Goal: Use online tool/utility

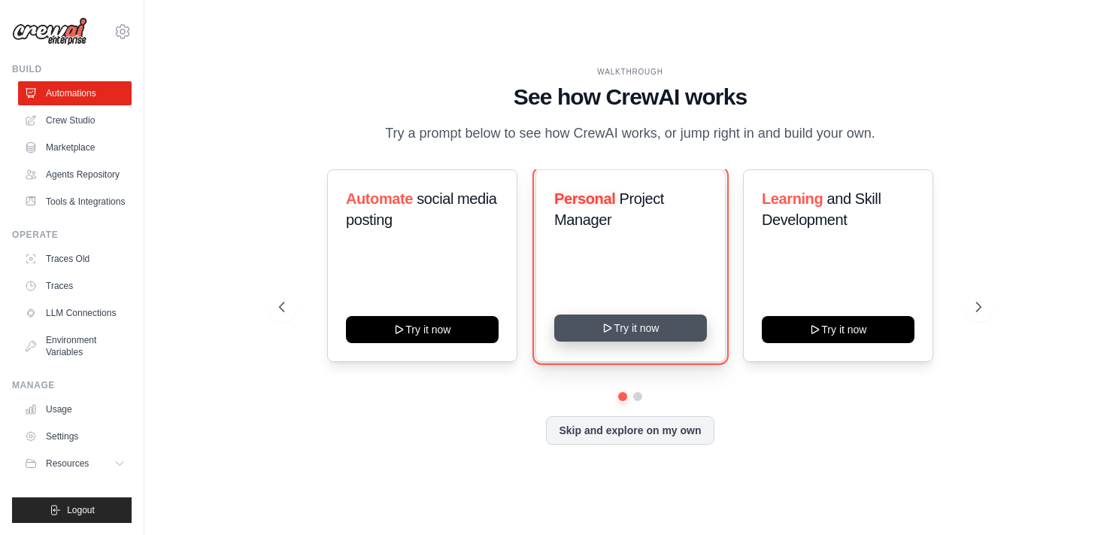
click at [683, 322] on button "Try it now" at bounding box center [630, 327] width 153 height 27
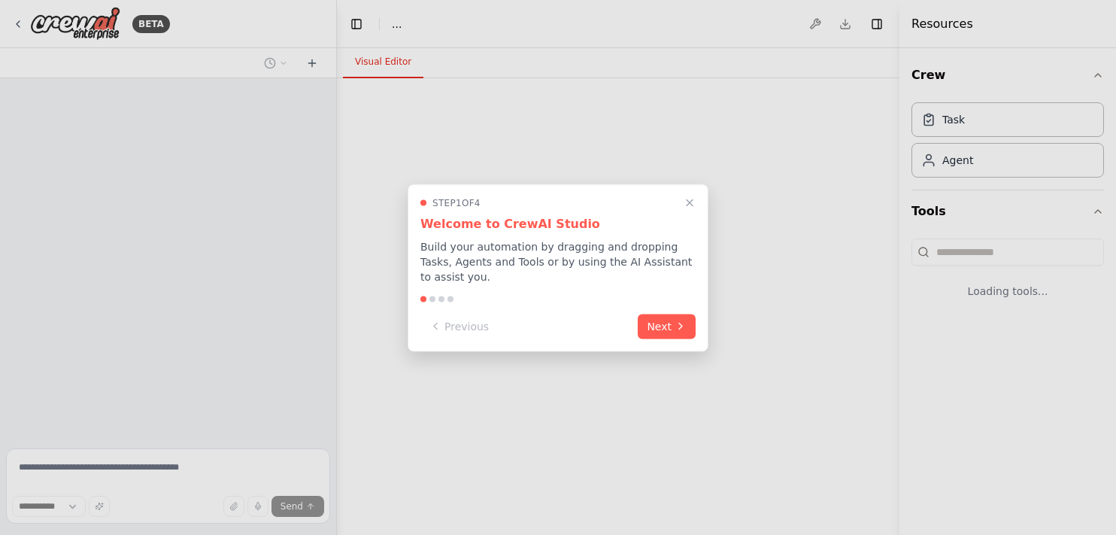
select select "****"
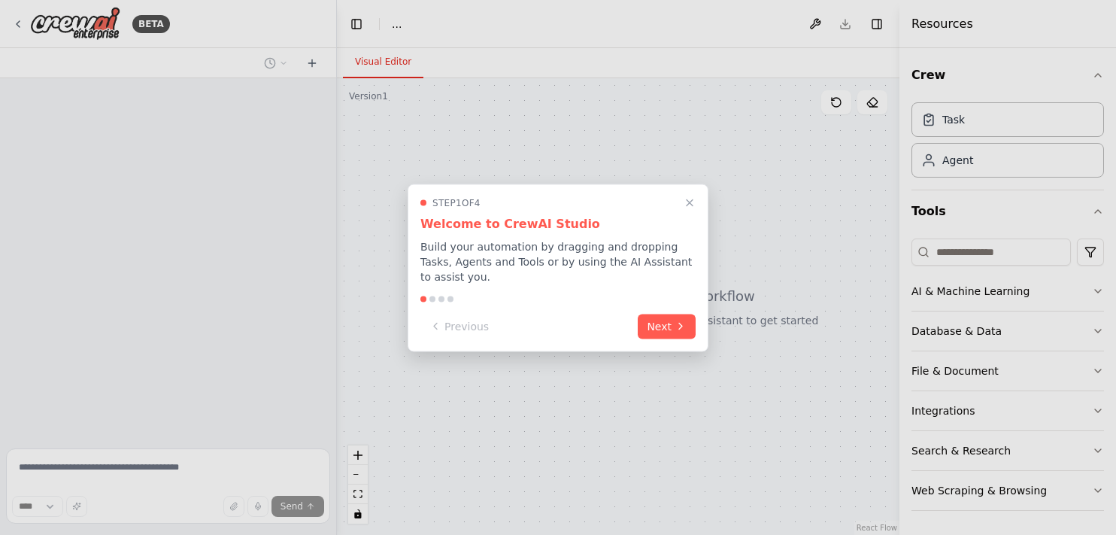
click at [683, 322] on icon at bounding box center [680, 326] width 12 height 12
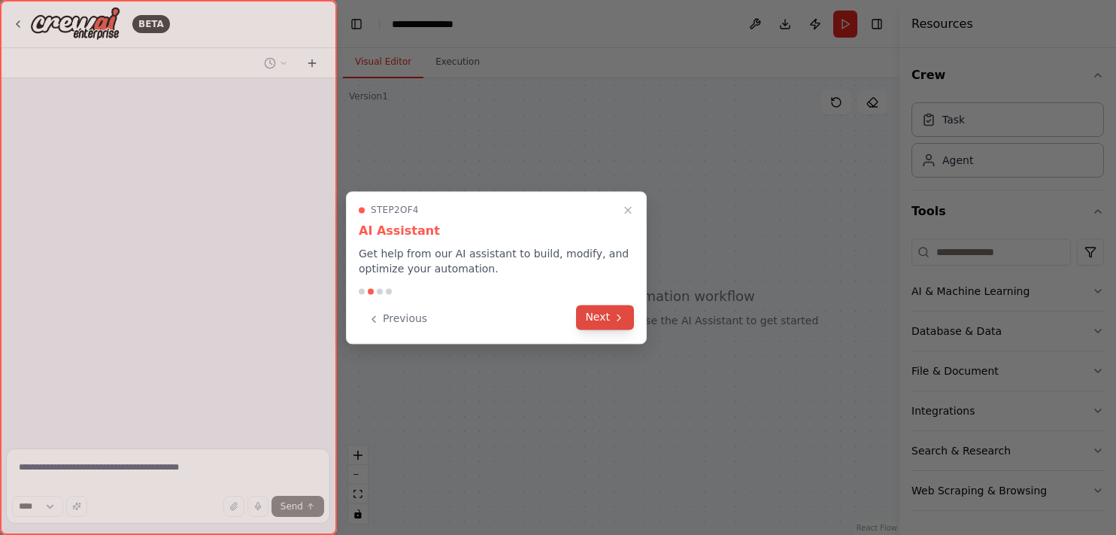
click at [628, 316] on button "Next" at bounding box center [605, 317] width 58 height 25
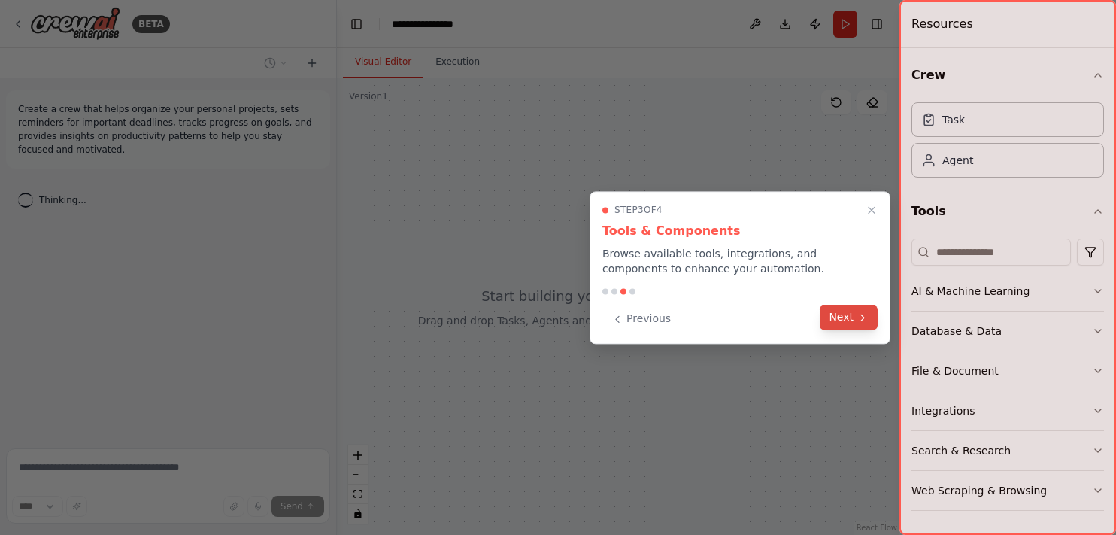
click at [862, 318] on icon at bounding box center [862, 317] width 3 height 6
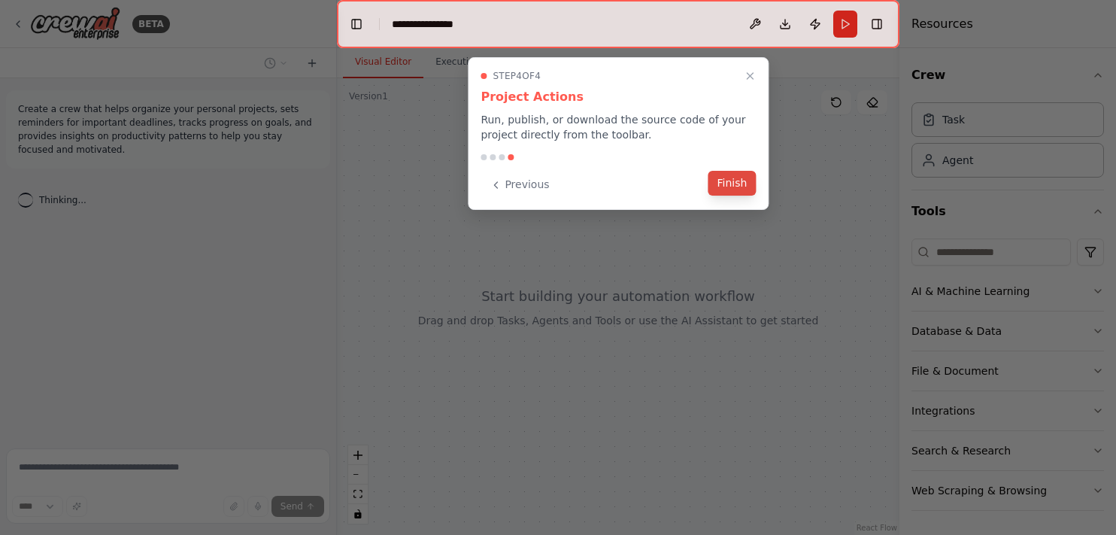
click at [743, 178] on button "Finish" at bounding box center [732, 183] width 48 height 25
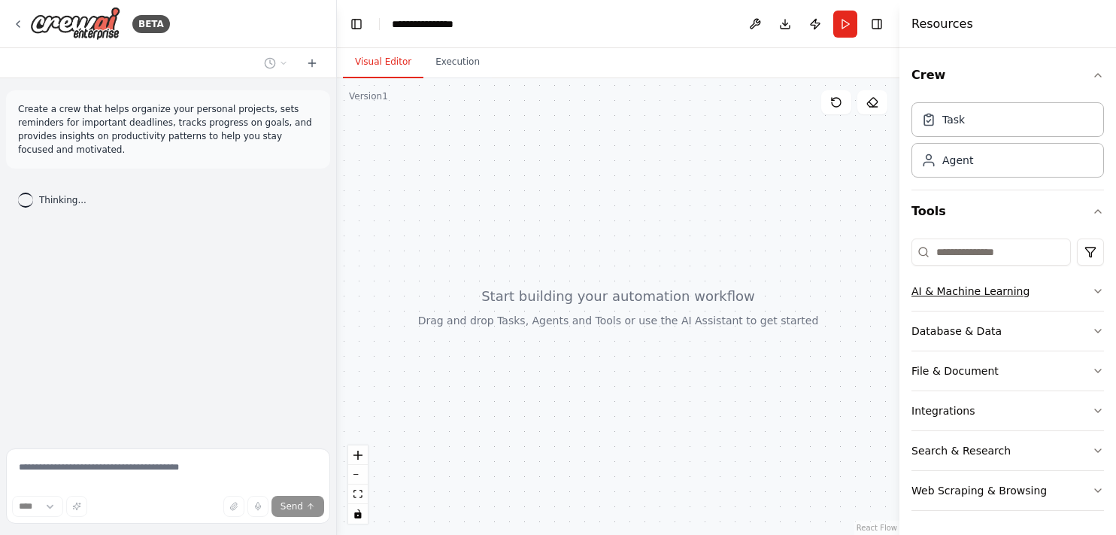
click at [1011, 292] on div "AI & Machine Learning" at bounding box center [970, 290] width 118 height 15
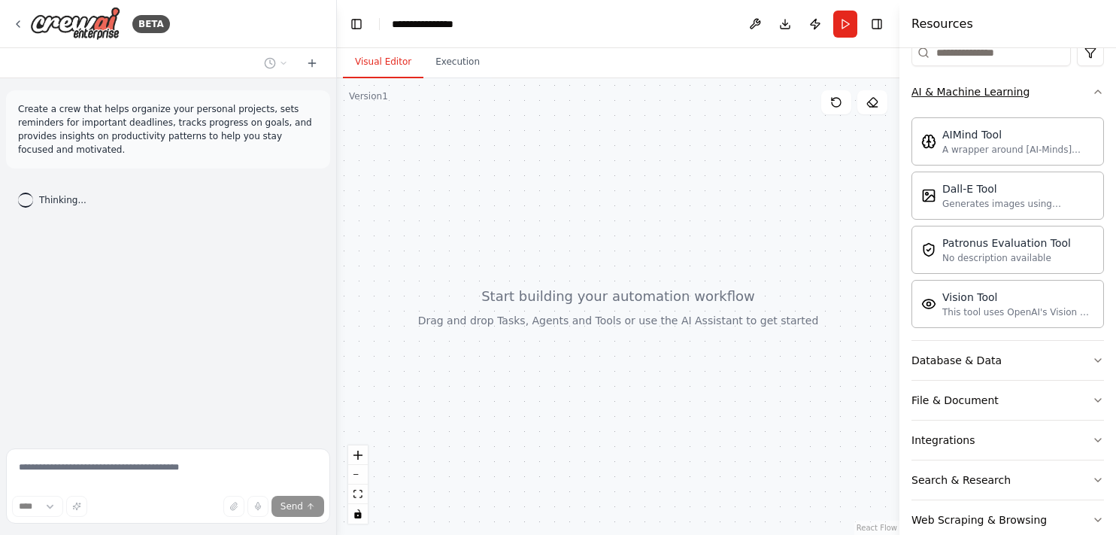
scroll to position [219, 0]
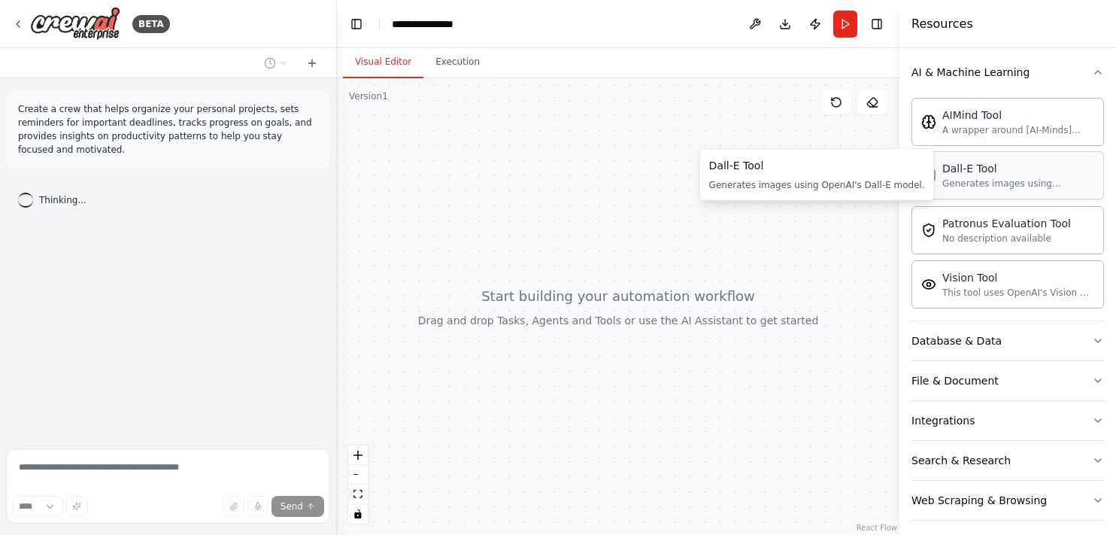
click at [1010, 179] on div "Generates images using OpenAI's Dall-E model." at bounding box center [1018, 183] width 152 height 12
click at [982, 347] on button "Database & Data" at bounding box center [1007, 340] width 192 height 39
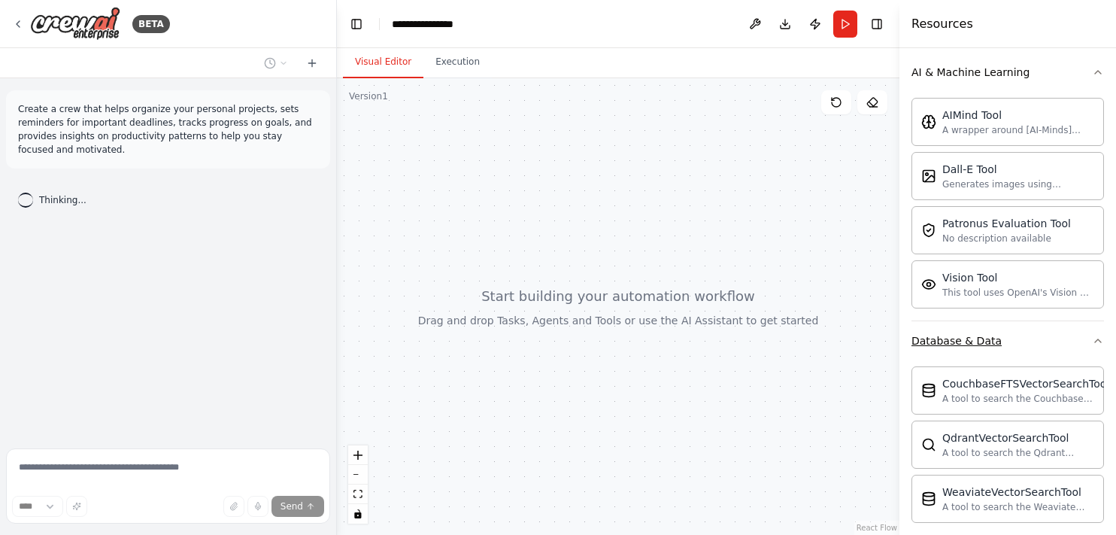
scroll to position [399, 0]
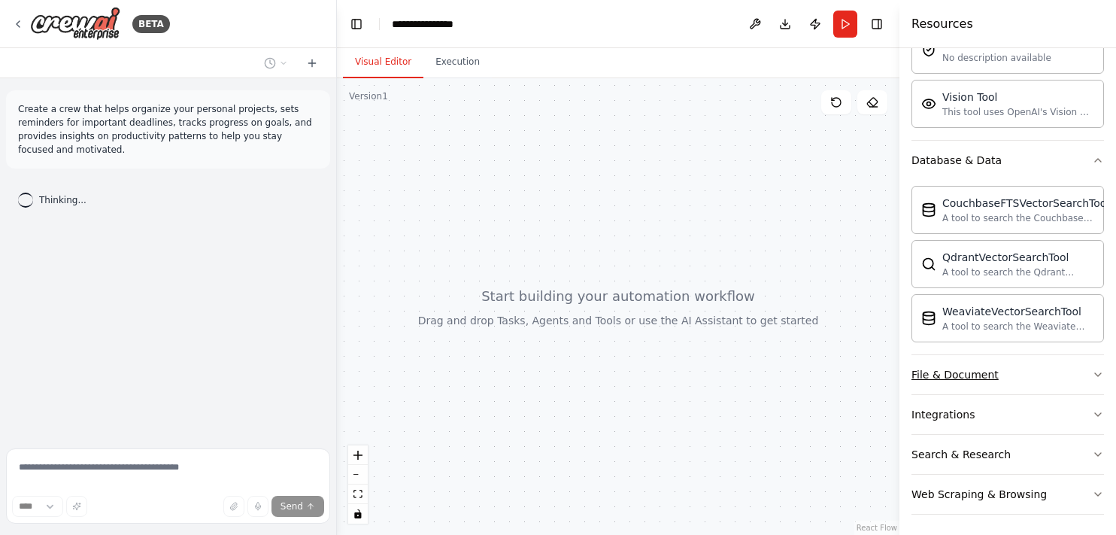
click at [1000, 365] on button "File & Document" at bounding box center [1007, 374] width 192 height 39
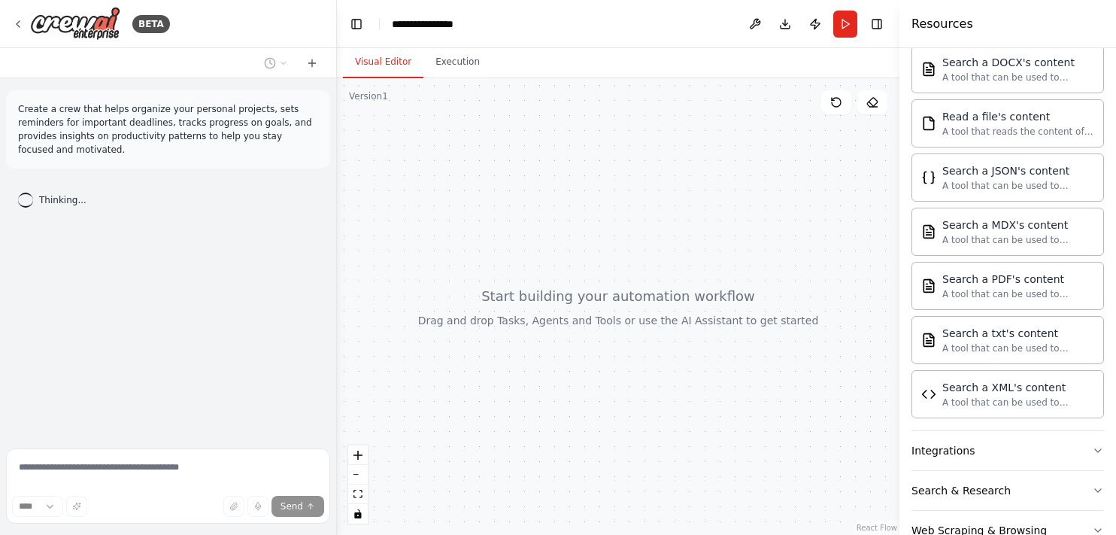
scroll to position [842, 0]
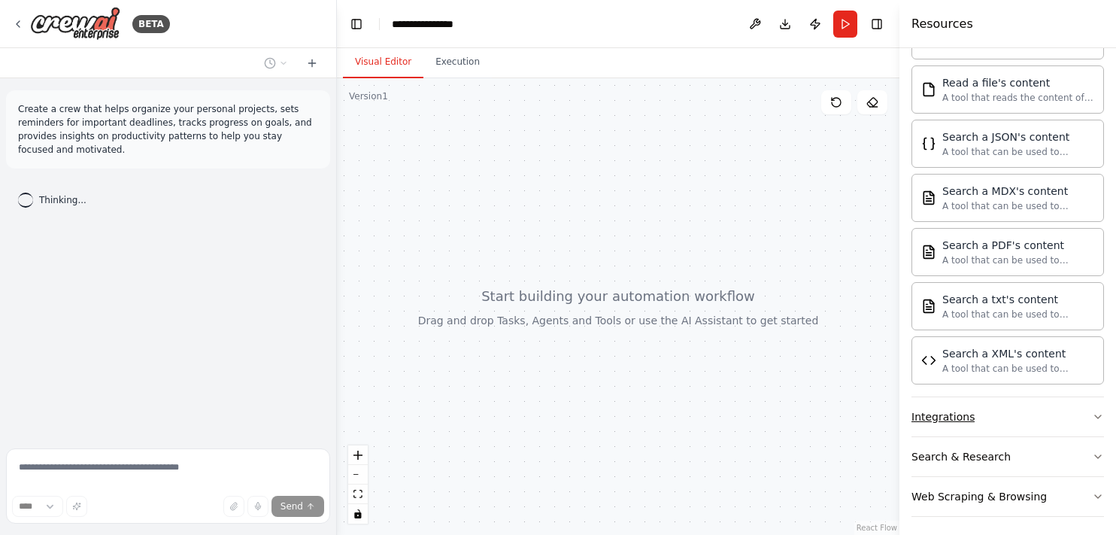
click at [1005, 412] on button "Integrations" at bounding box center [1007, 416] width 192 height 39
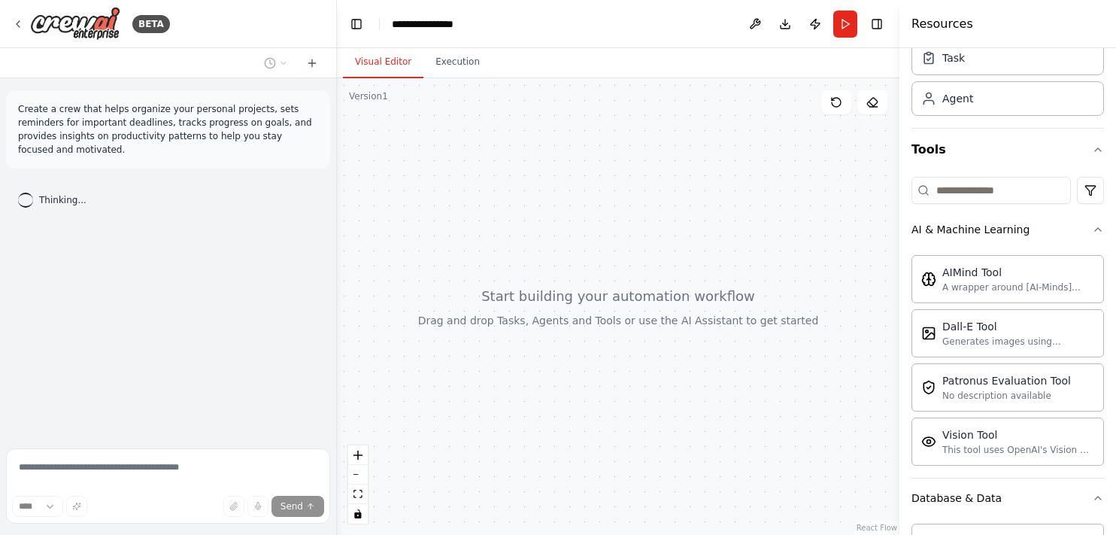
scroll to position [0, 0]
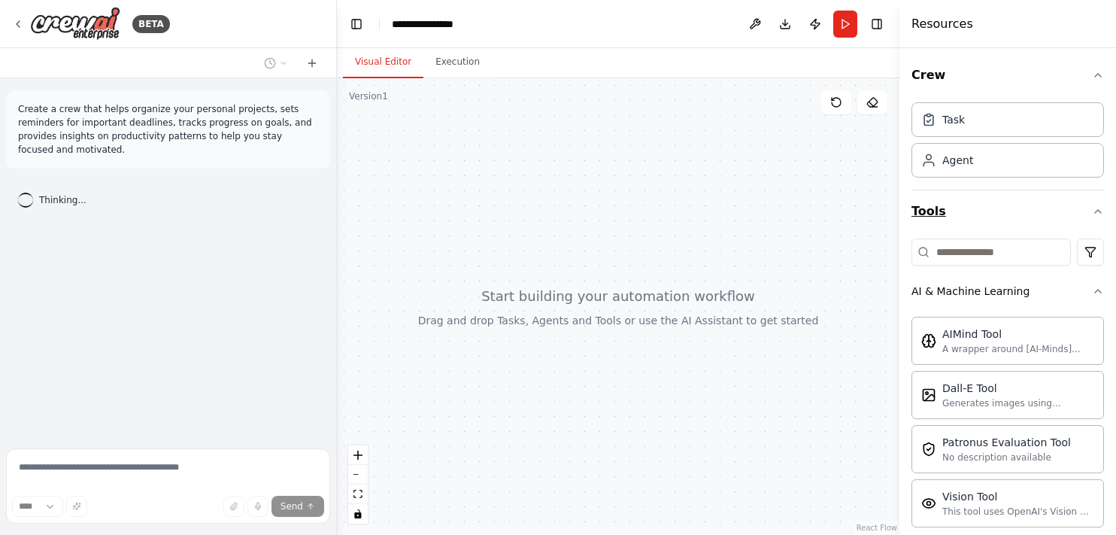
click at [1092, 213] on icon "button" at bounding box center [1098, 211] width 12 height 12
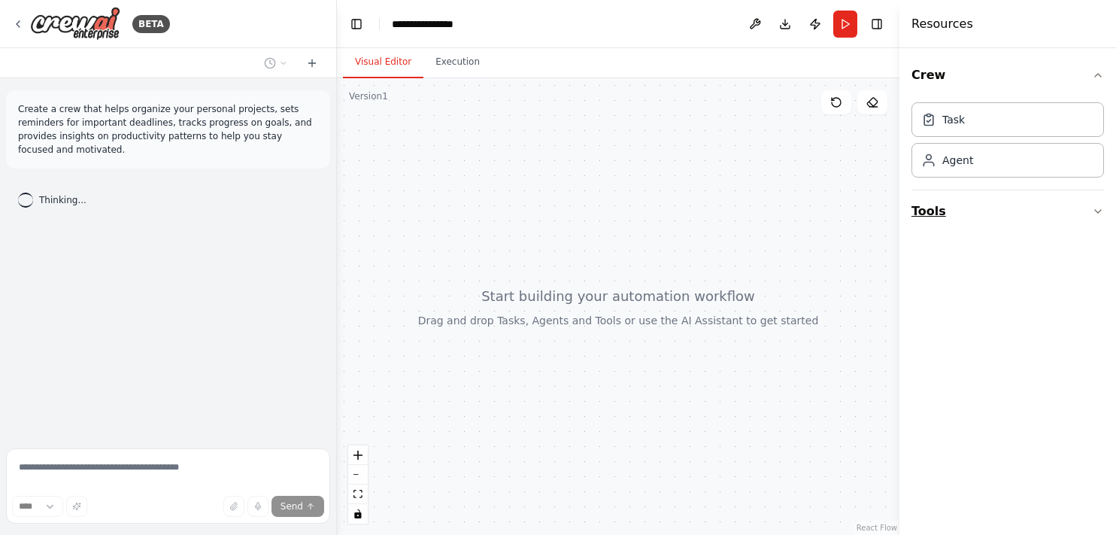
click at [1092, 211] on icon "button" at bounding box center [1098, 211] width 12 height 12
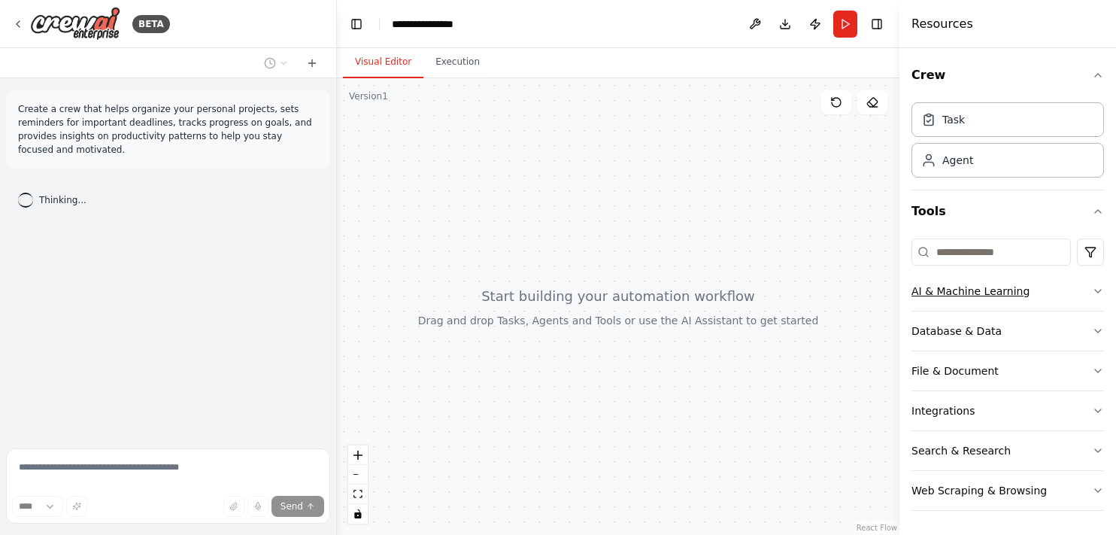
click at [1057, 309] on button "AI & Machine Learning" at bounding box center [1007, 290] width 192 height 39
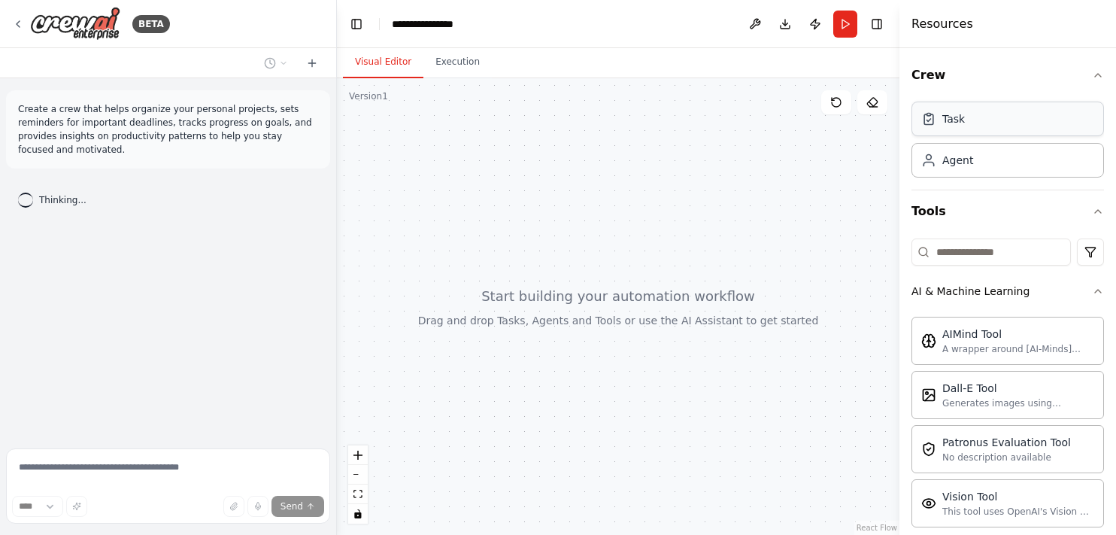
click at [971, 123] on div "Task" at bounding box center [1007, 119] width 192 height 35
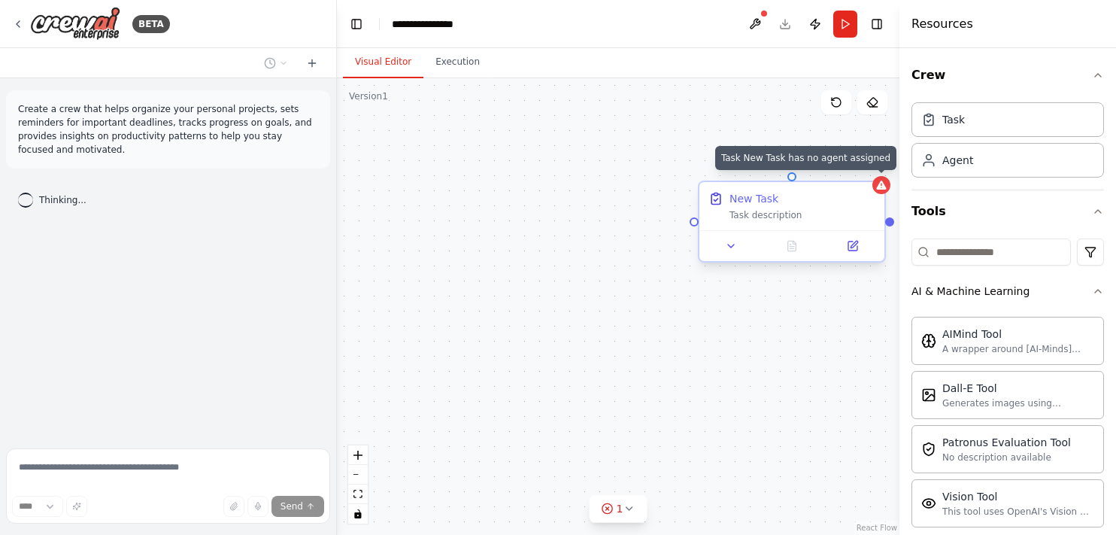
click at [884, 190] on div at bounding box center [881, 185] width 18 height 18
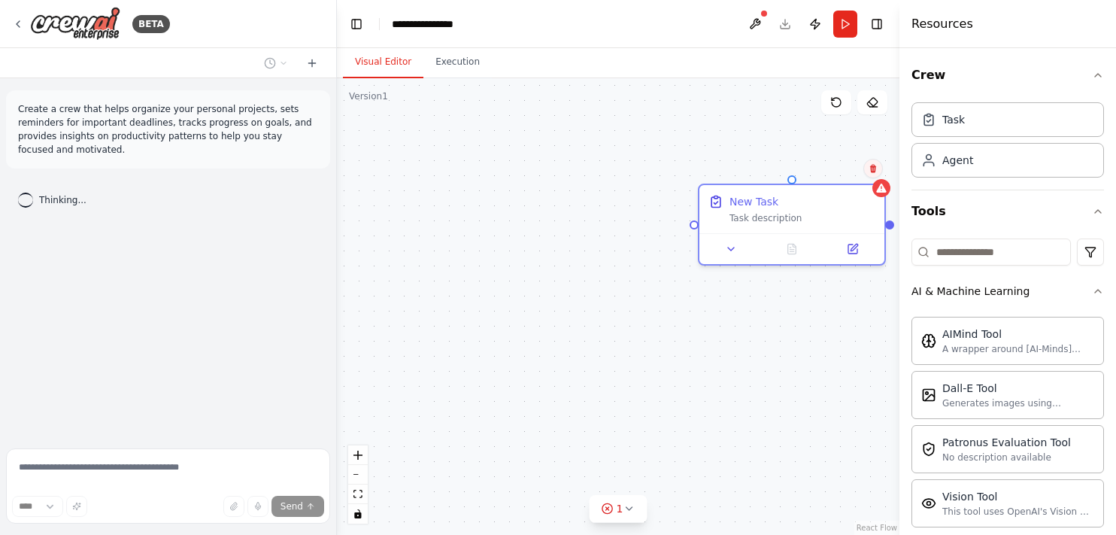
click at [876, 172] on icon at bounding box center [872, 168] width 9 height 9
click at [841, 160] on button "Confirm" at bounding box center [830, 168] width 53 height 18
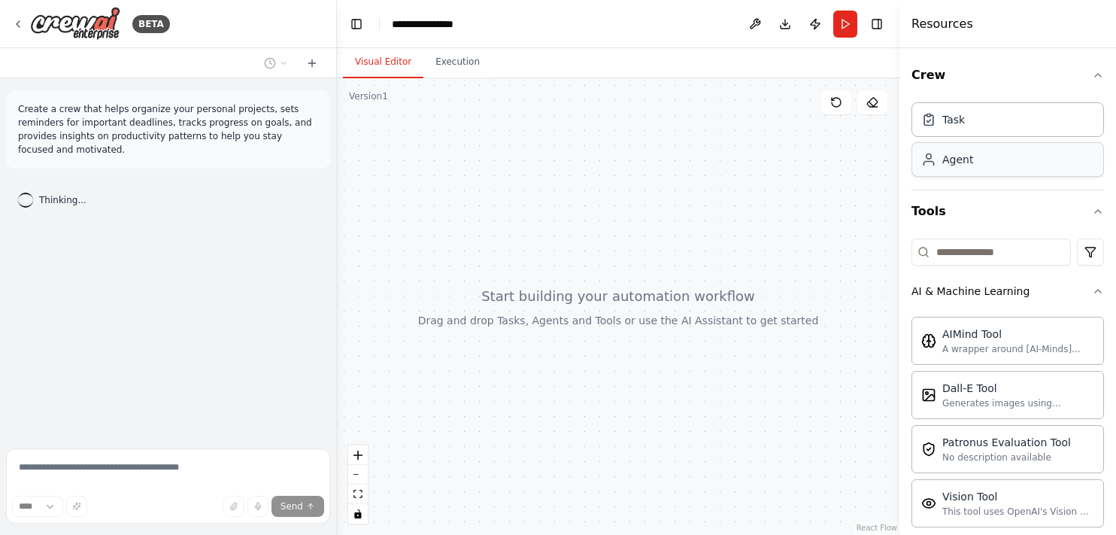
click at [998, 174] on div "Agent" at bounding box center [1007, 159] width 192 height 35
click at [968, 150] on div "Agent" at bounding box center [1007, 159] width 192 height 35
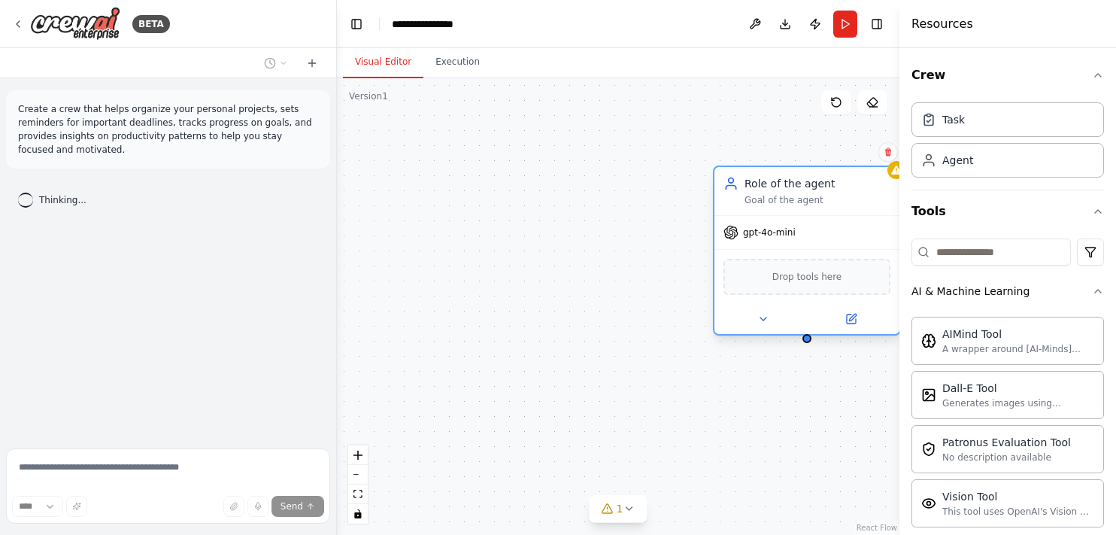
drag, startPoint x: 862, startPoint y: 192, endPoint x: 800, endPoint y: 195, distance: 62.5
click at [800, 195] on div "Role of the agent Goal of the agent" at bounding box center [817, 191] width 146 height 30
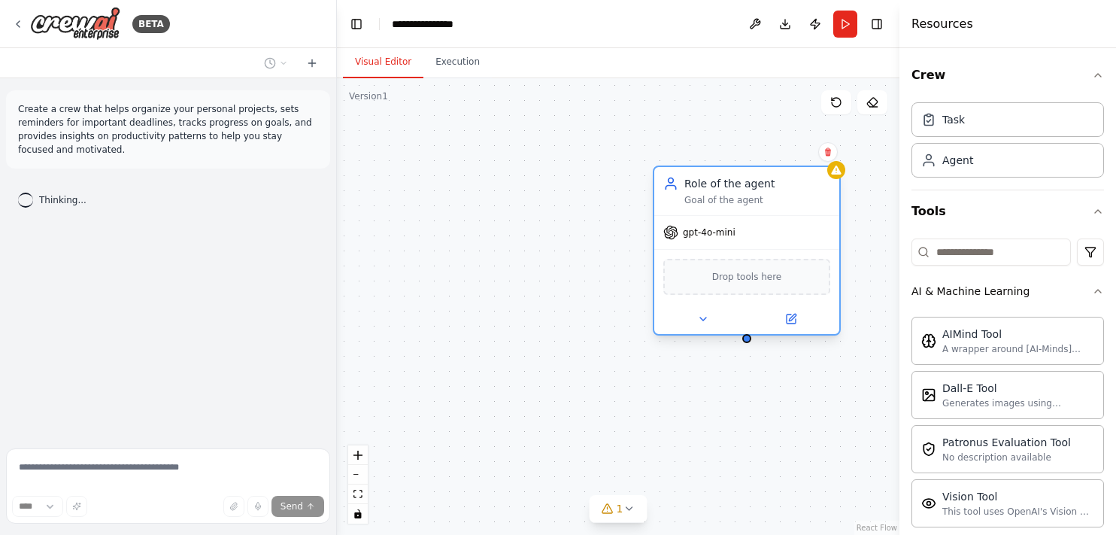
drag, startPoint x: 800, startPoint y: 195, endPoint x: 714, endPoint y: 198, distance: 86.5
click at [714, 198] on div "Goal of the agent" at bounding box center [757, 200] width 146 height 12
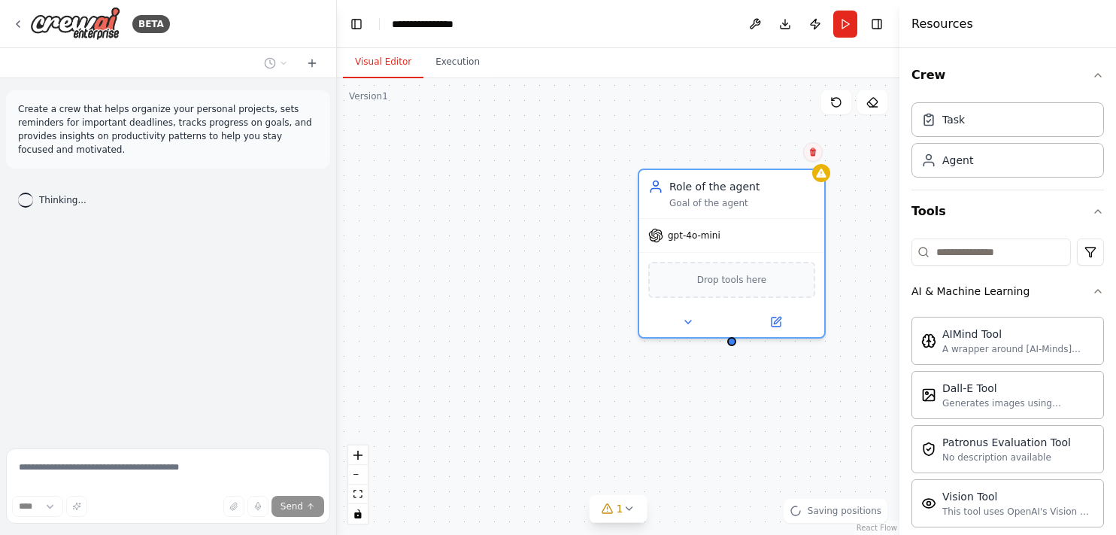
click at [819, 150] on button at bounding box center [813, 152] width 20 height 20
click at [765, 151] on button "Confirm" at bounding box center [770, 152] width 53 height 18
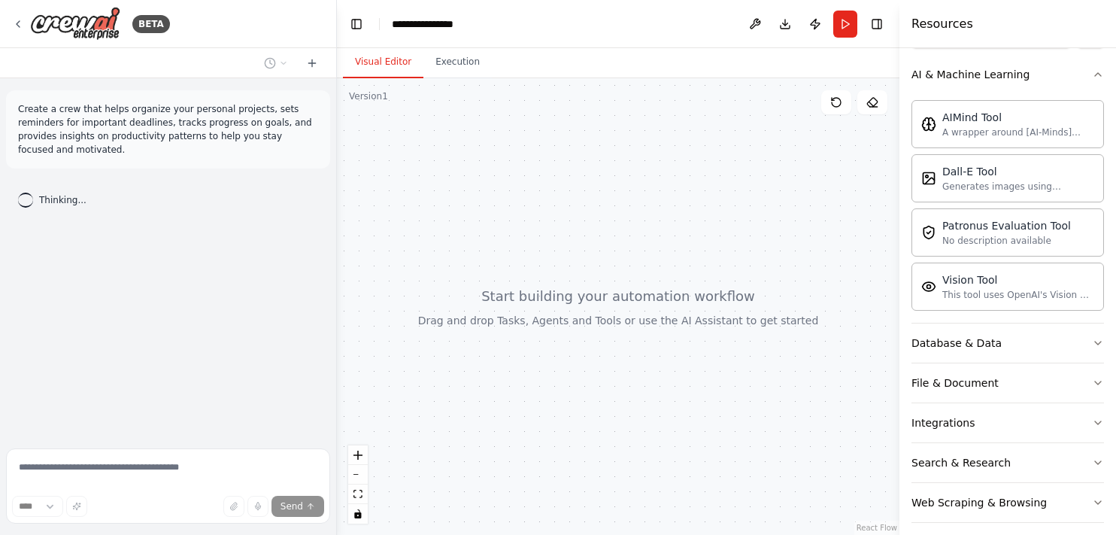
scroll to position [226, 0]
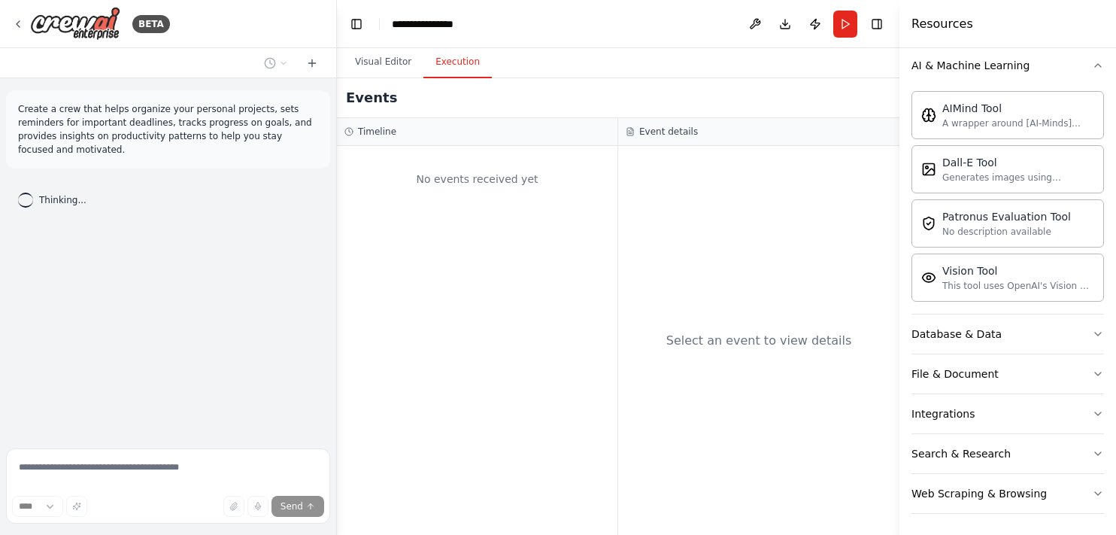
click at [456, 68] on button "Execution" at bounding box center [457, 63] width 68 height 32
click at [986, 117] on div "A wrapper around [AI-Minds](https://mindsdb.com/minds). Useful for when you nee…" at bounding box center [1018, 123] width 152 height 12
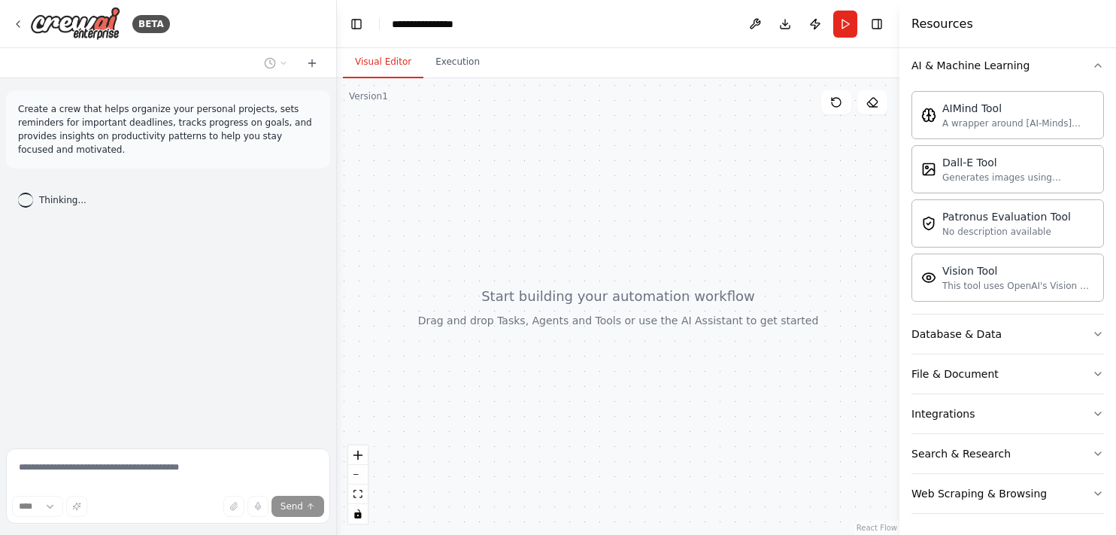
click at [378, 67] on button "Visual Editor" at bounding box center [383, 63] width 80 height 32
click at [985, 105] on div "AIMind Tool" at bounding box center [1018, 107] width 152 height 15
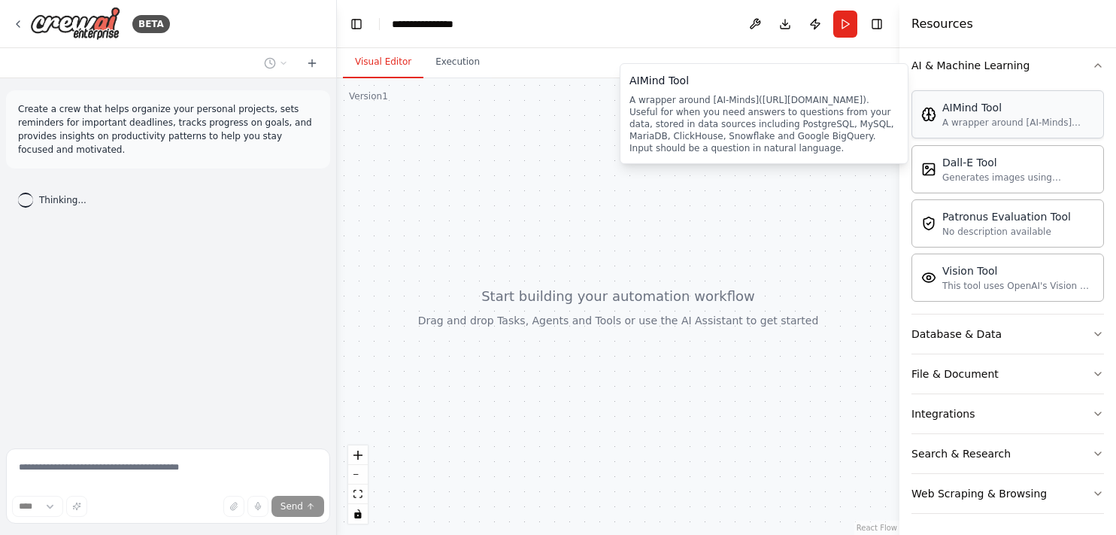
click at [986, 108] on div "AIMind Tool" at bounding box center [1018, 107] width 152 height 15
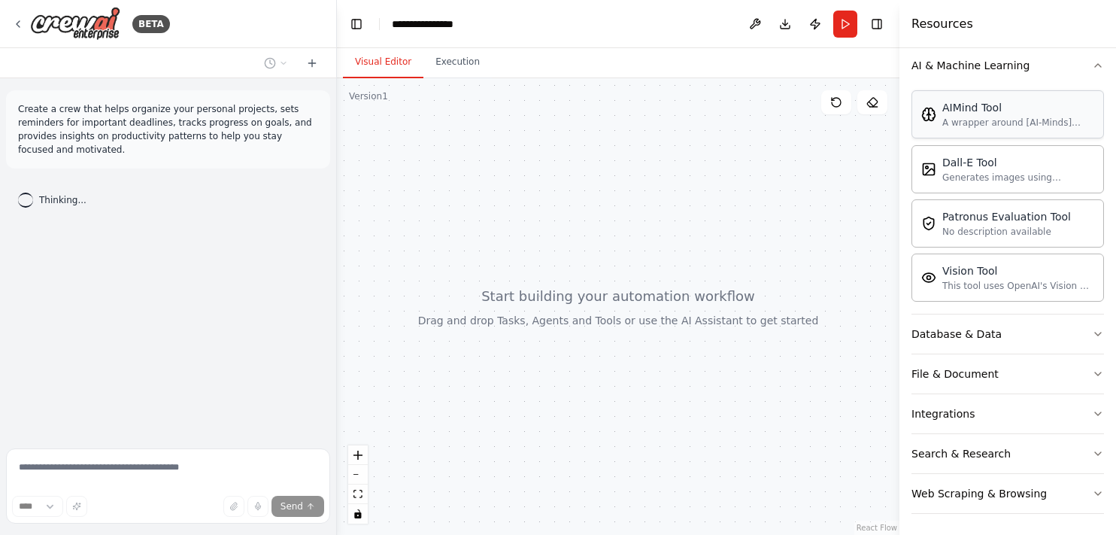
click at [986, 108] on div "AIMind Tool" at bounding box center [1018, 107] width 152 height 15
click at [986, 328] on div "Database & Data" at bounding box center [956, 333] width 90 height 15
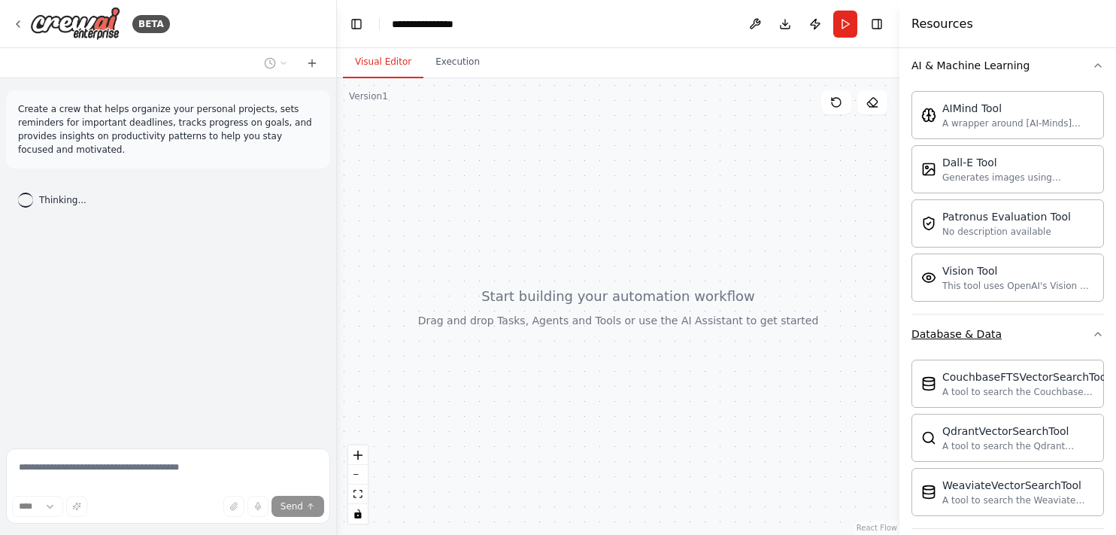
scroll to position [399, 0]
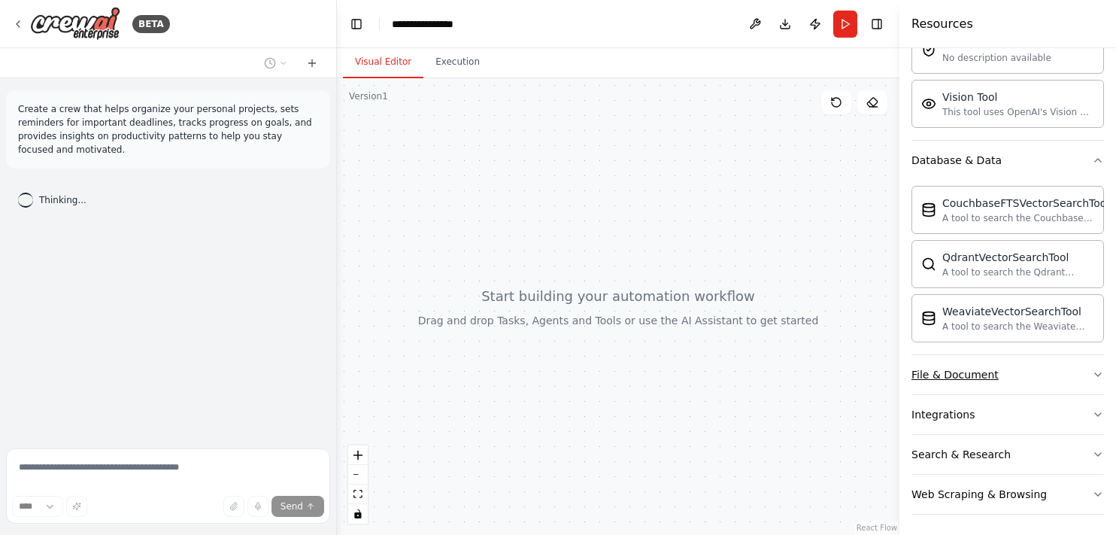
click at [1020, 380] on button "File & Document" at bounding box center [1007, 374] width 192 height 39
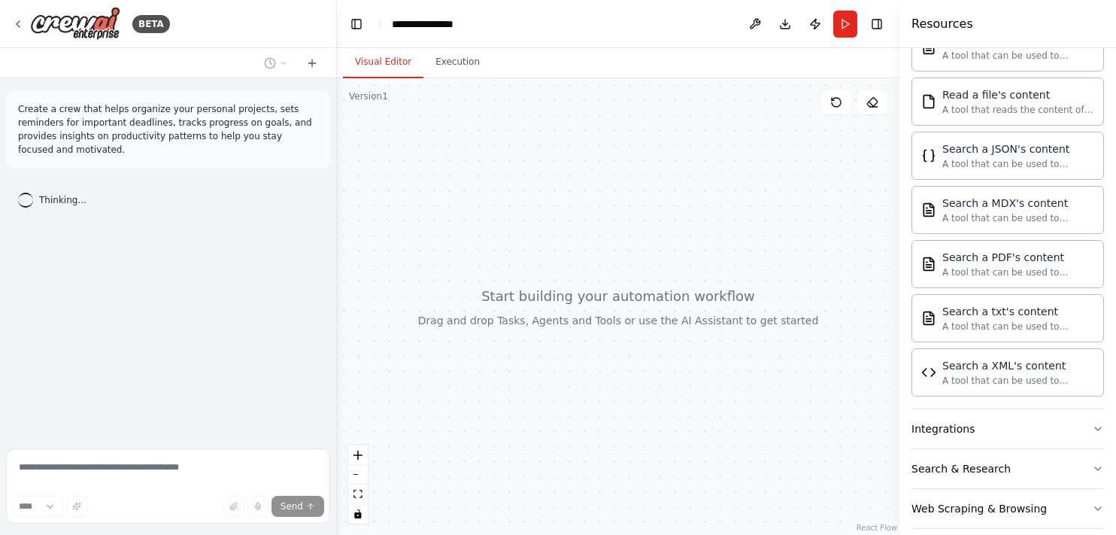
scroll to position [839, 0]
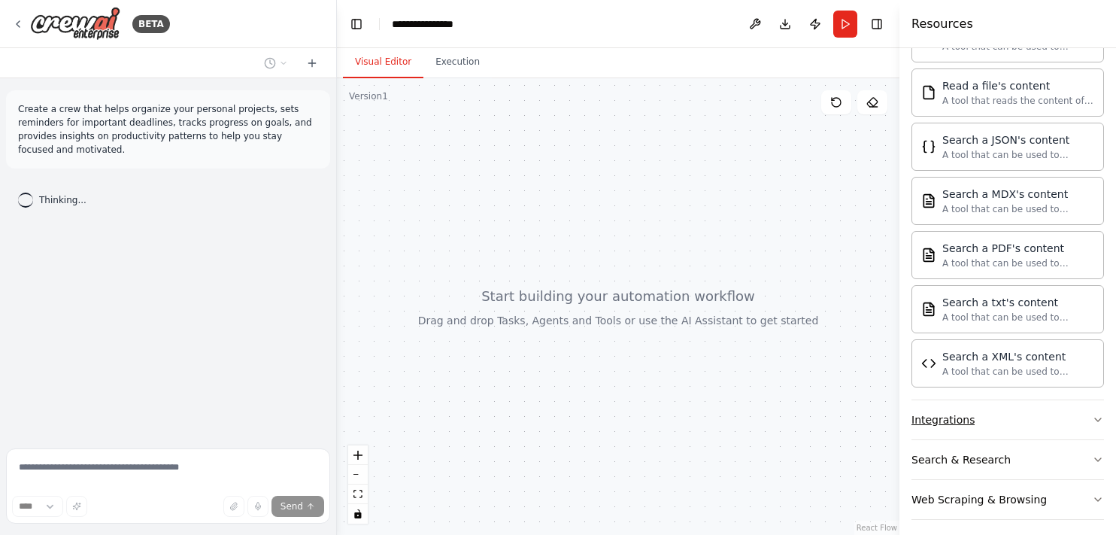
click at [1000, 410] on button "Integrations" at bounding box center [1007, 419] width 192 height 39
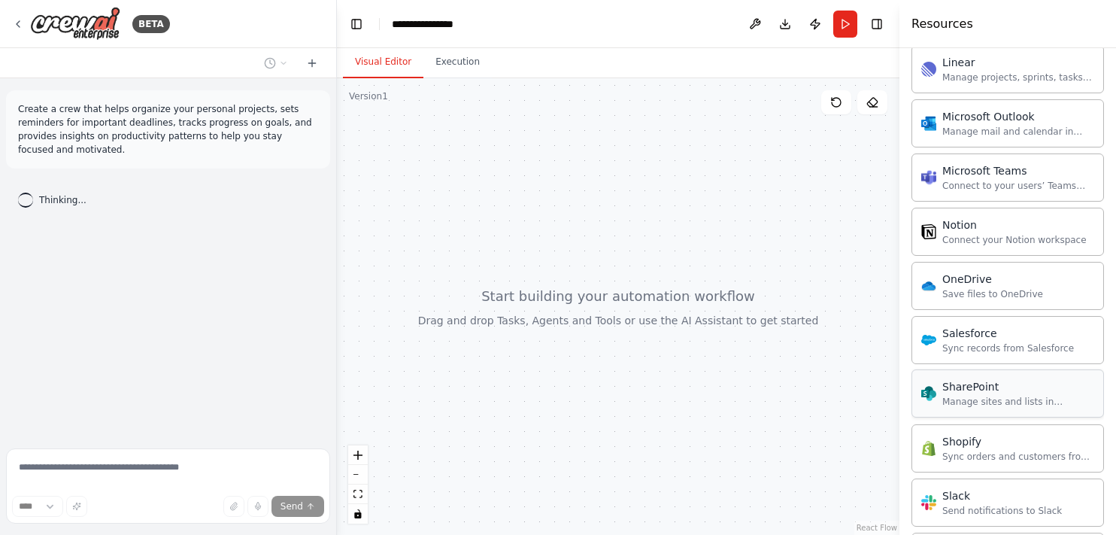
scroll to position [2038, 0]
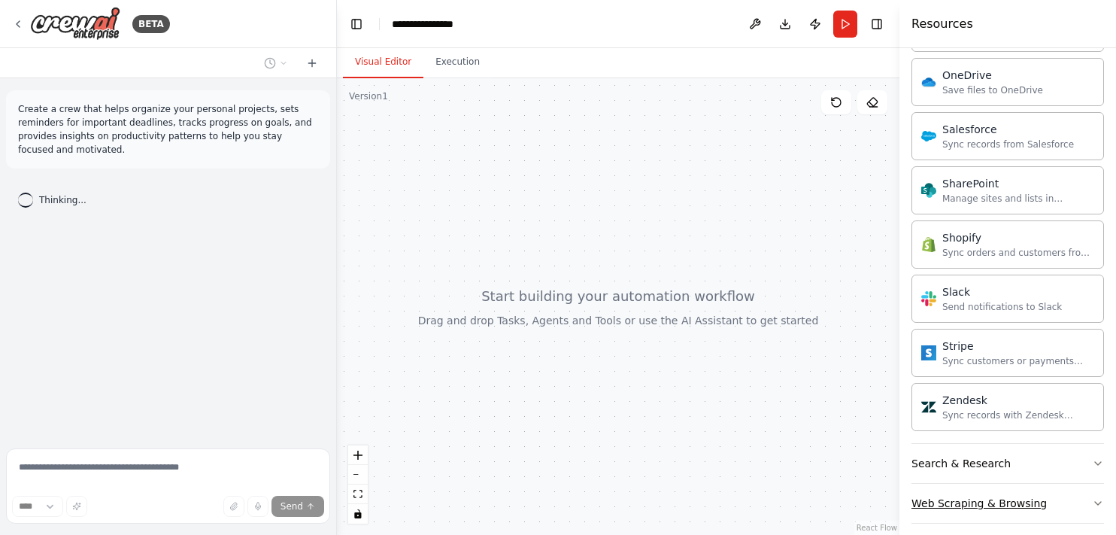
click at [980, 495] on div "Web Scraping & Browsing" at bounding box center [978, 502] width 135 height 15
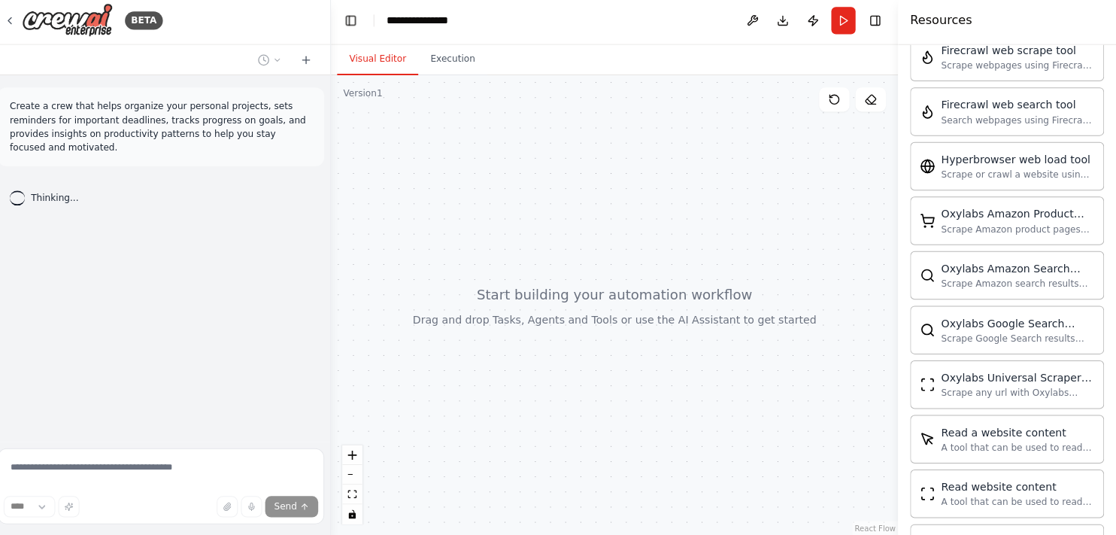
scroll to position [0, 0]
